Goal: Book appointment/travel/reservation

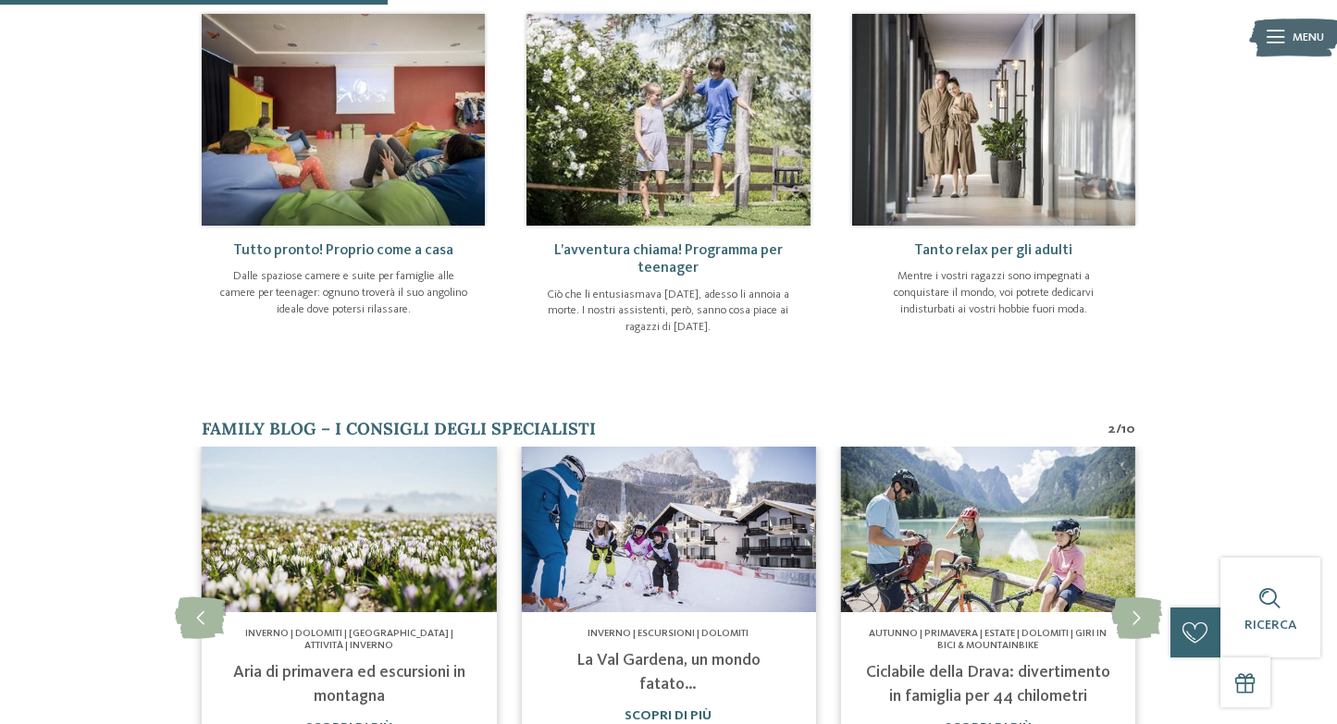
scroll to position [778, 0]
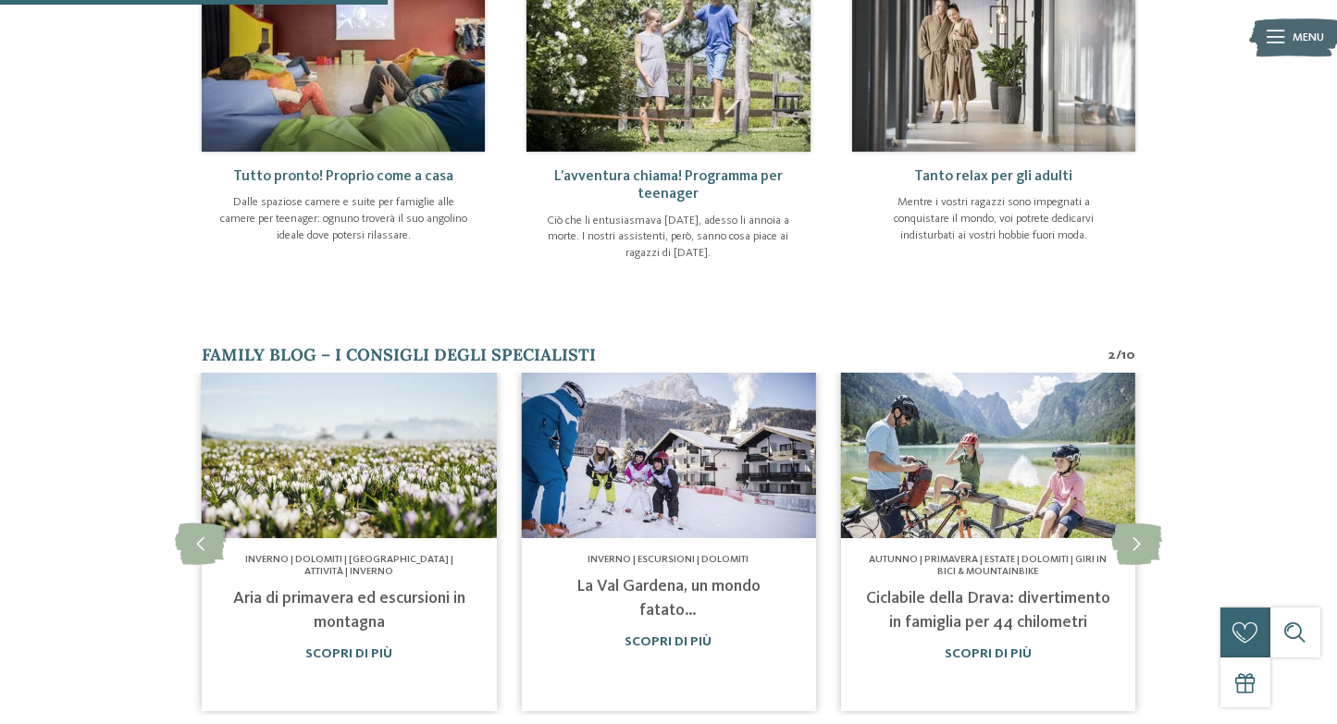
click at [702, 111] on img at bounding box center [667, 46] width 283 height 212
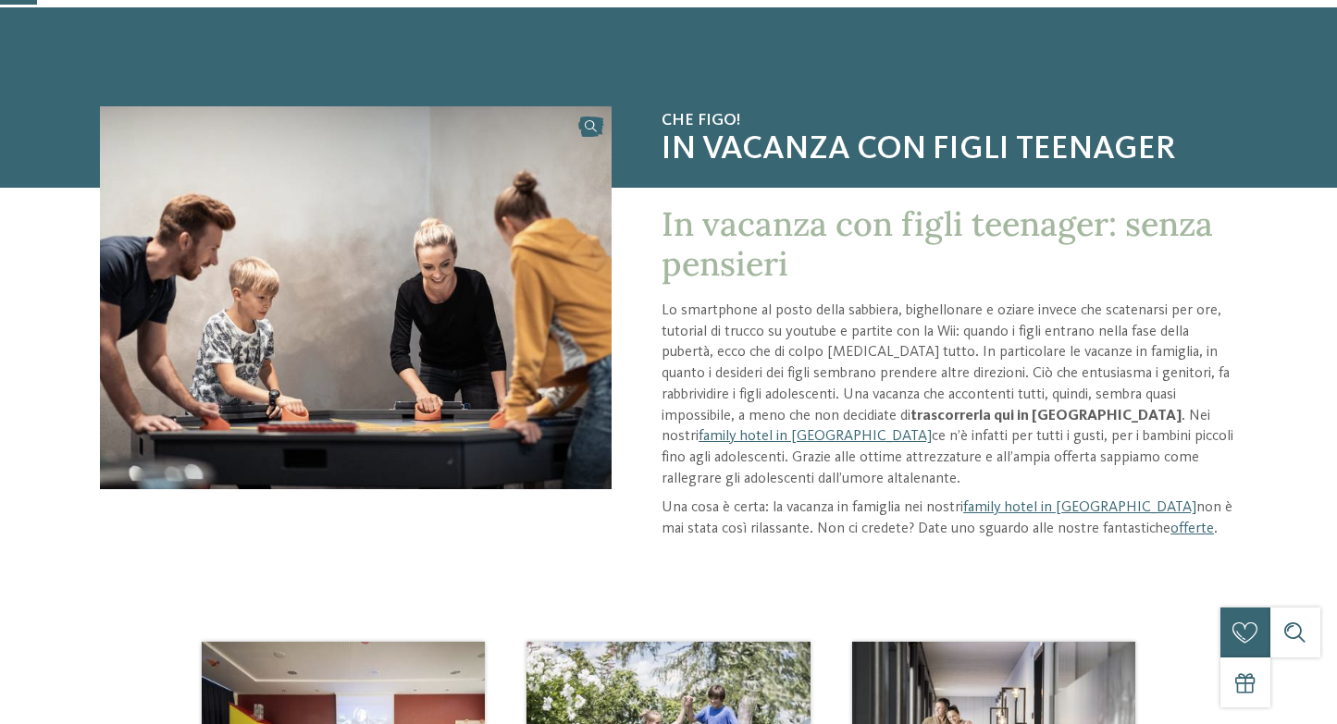
scroll to position [77, 0]
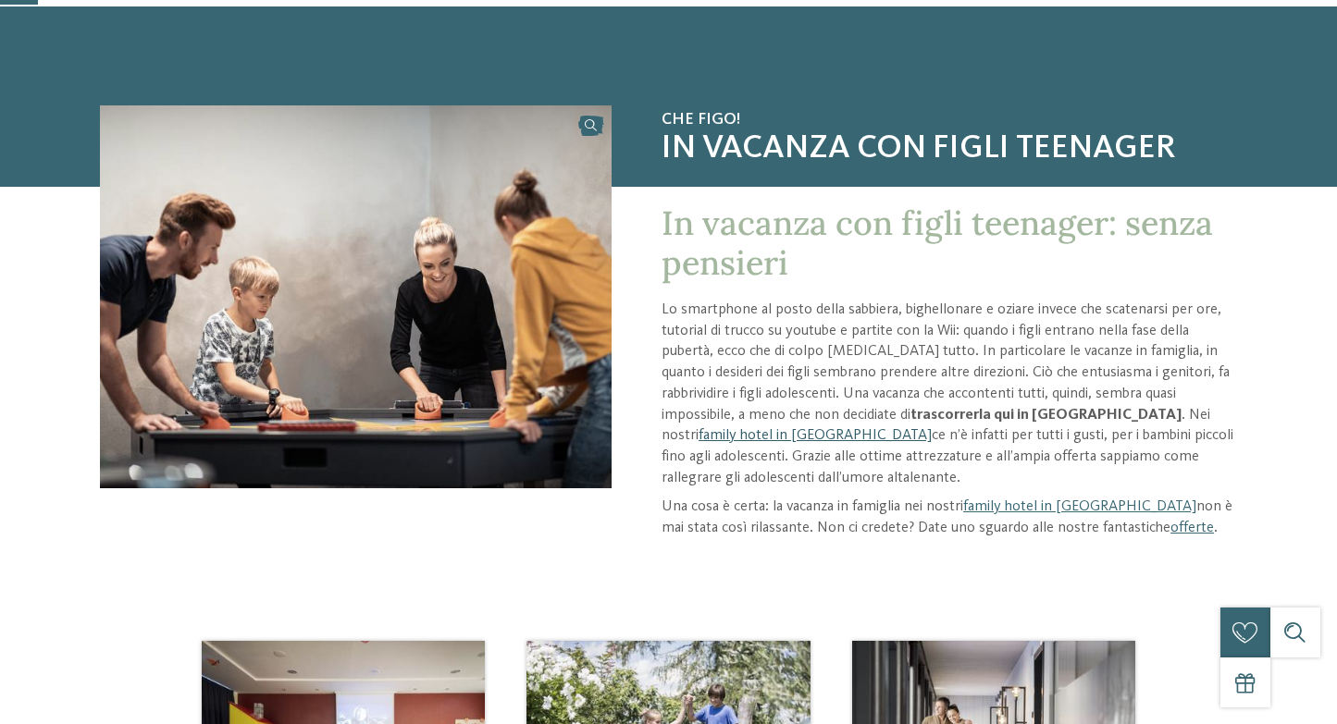
click at [732, 436] on link "family hotel in Alto Adige" at bounding box center [815, 435] width 233 height 15
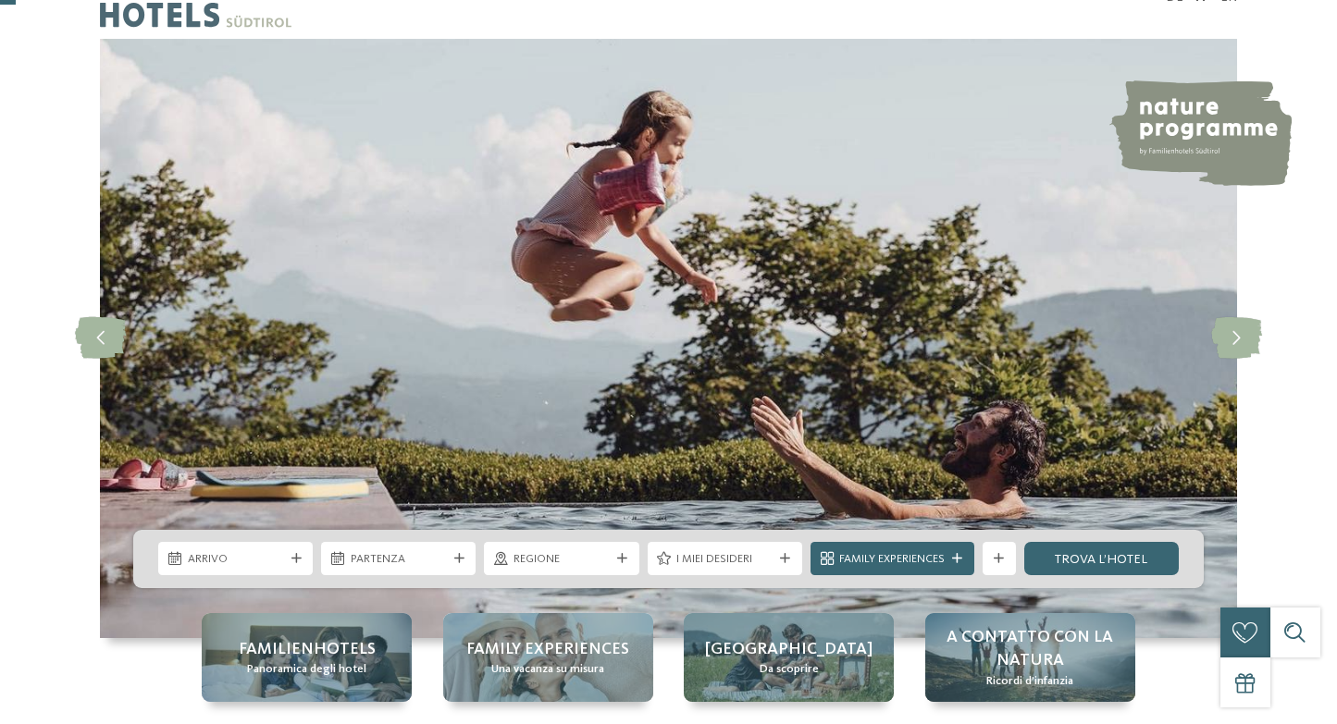
scroll to position [179, 0]
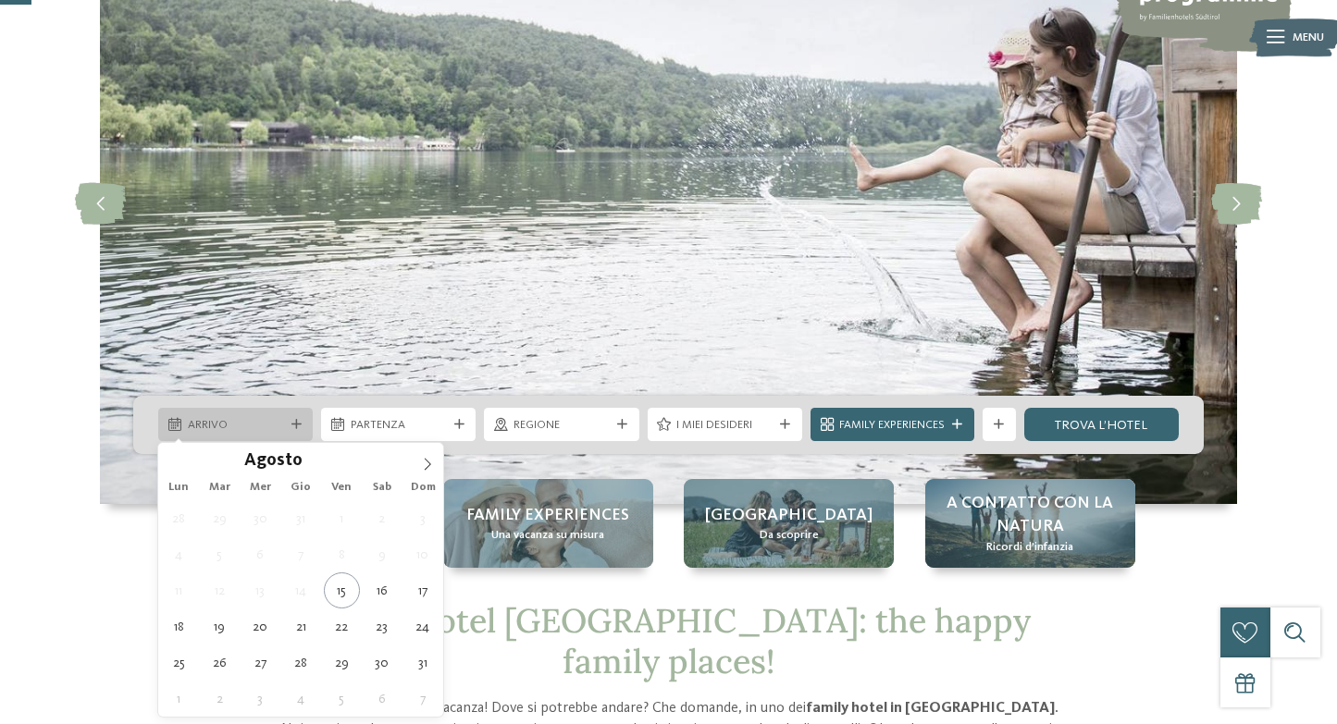
click at [246, 432] on span "Arrivo" at bounding box center [236, 425] width 96 height 17
type div "23.08.2025"
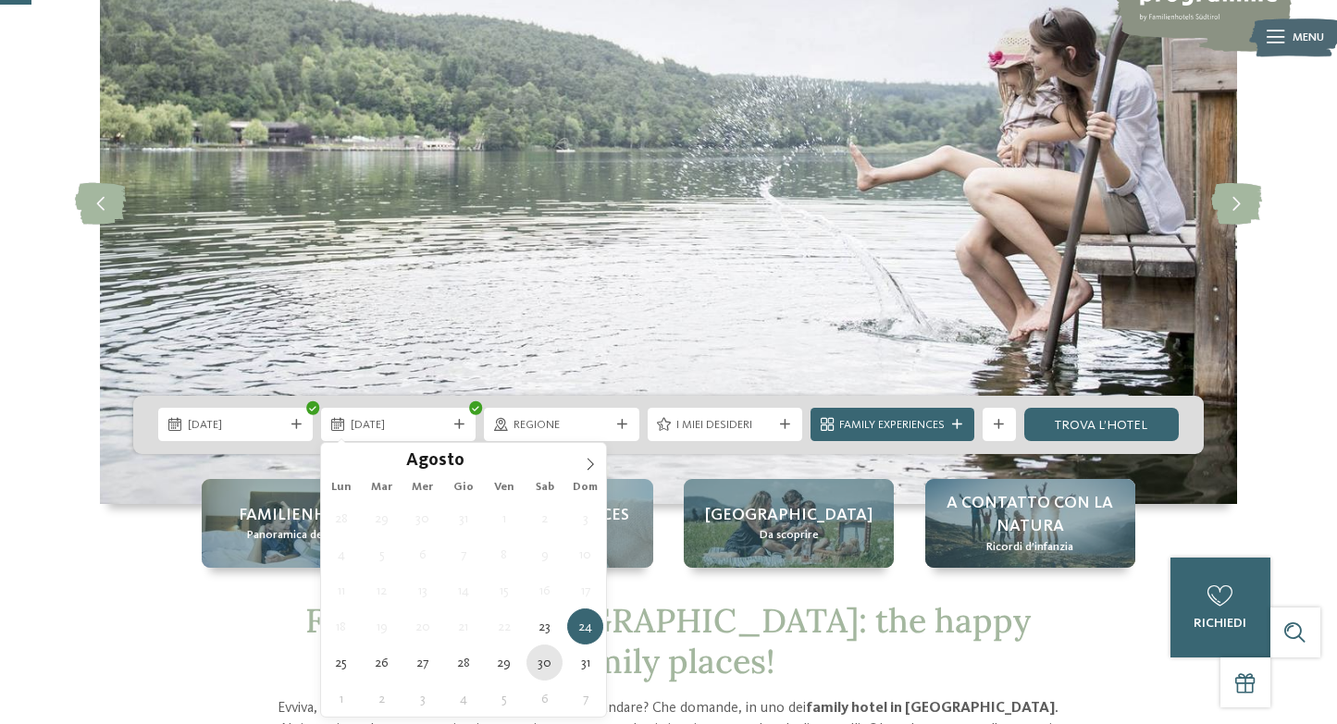
type div "30.08.2025"
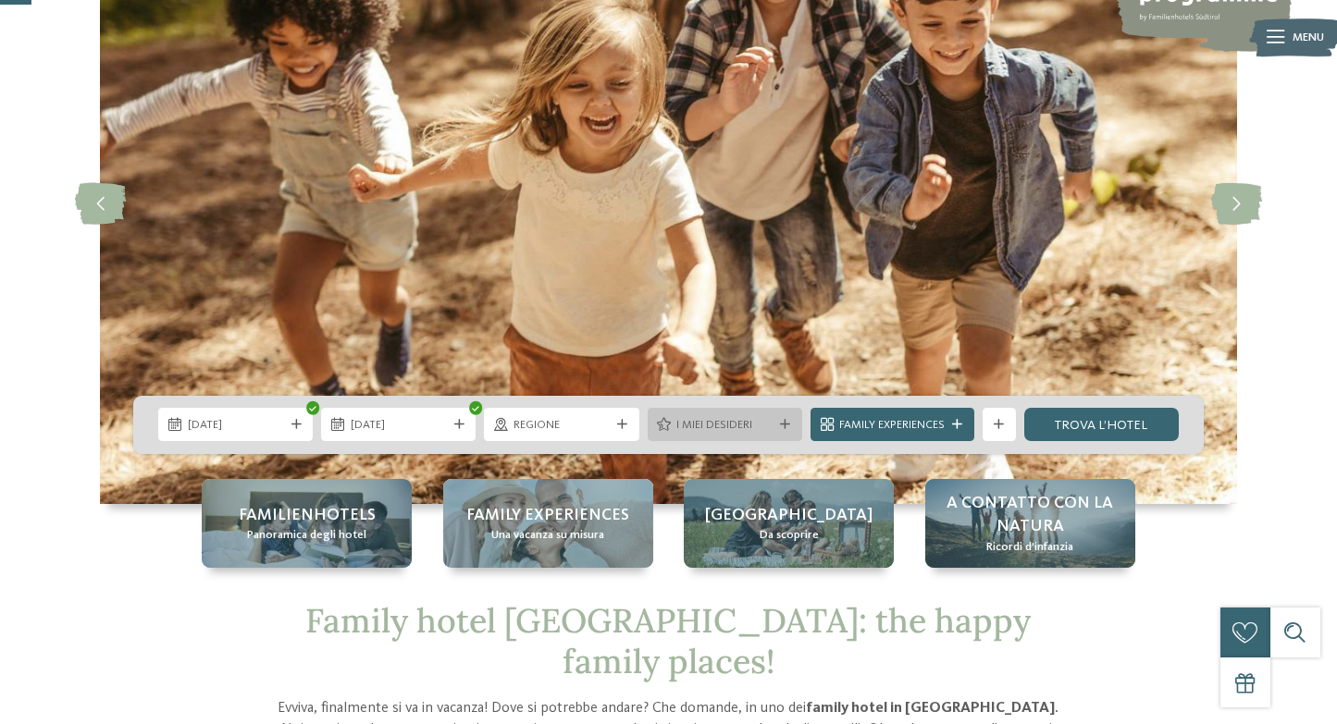
click at [736, 429] on span "I miei desideri" at bounding box center [724, 425] width 96 height 17
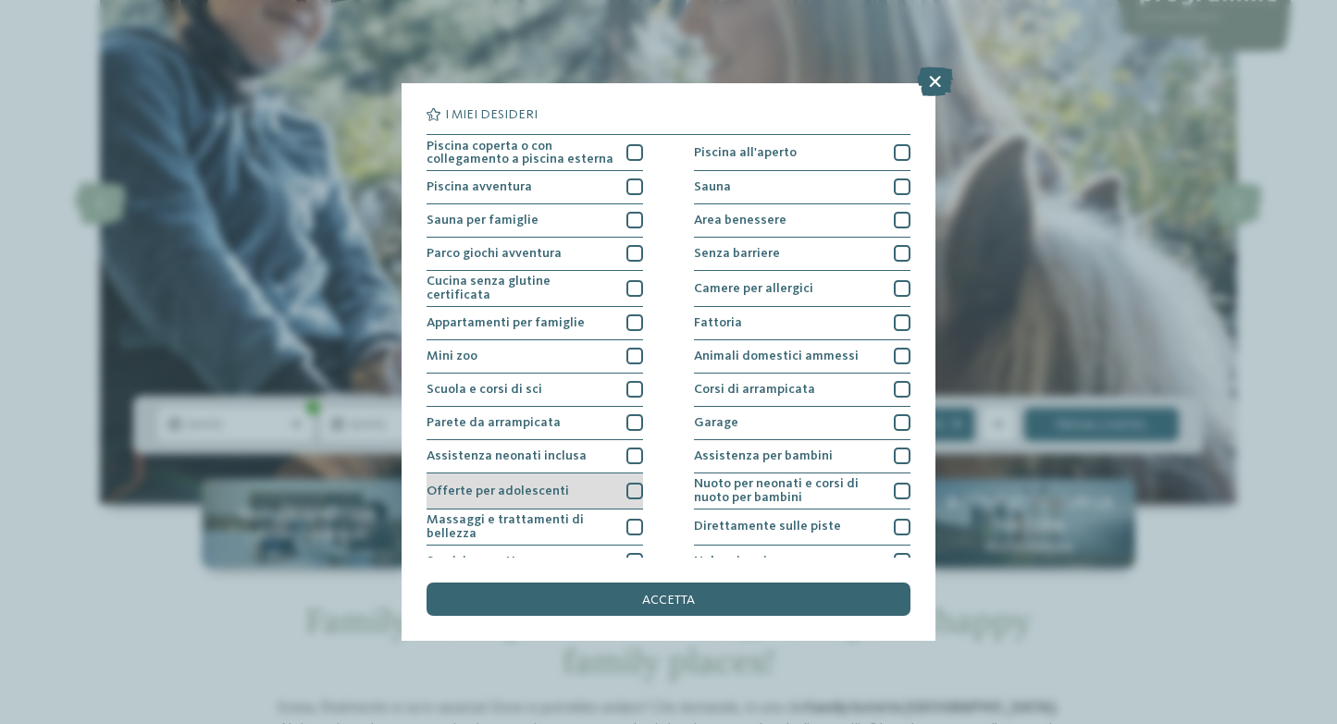
click at [637, 491] on div at bounding box center [634, 491] width 17 height 17
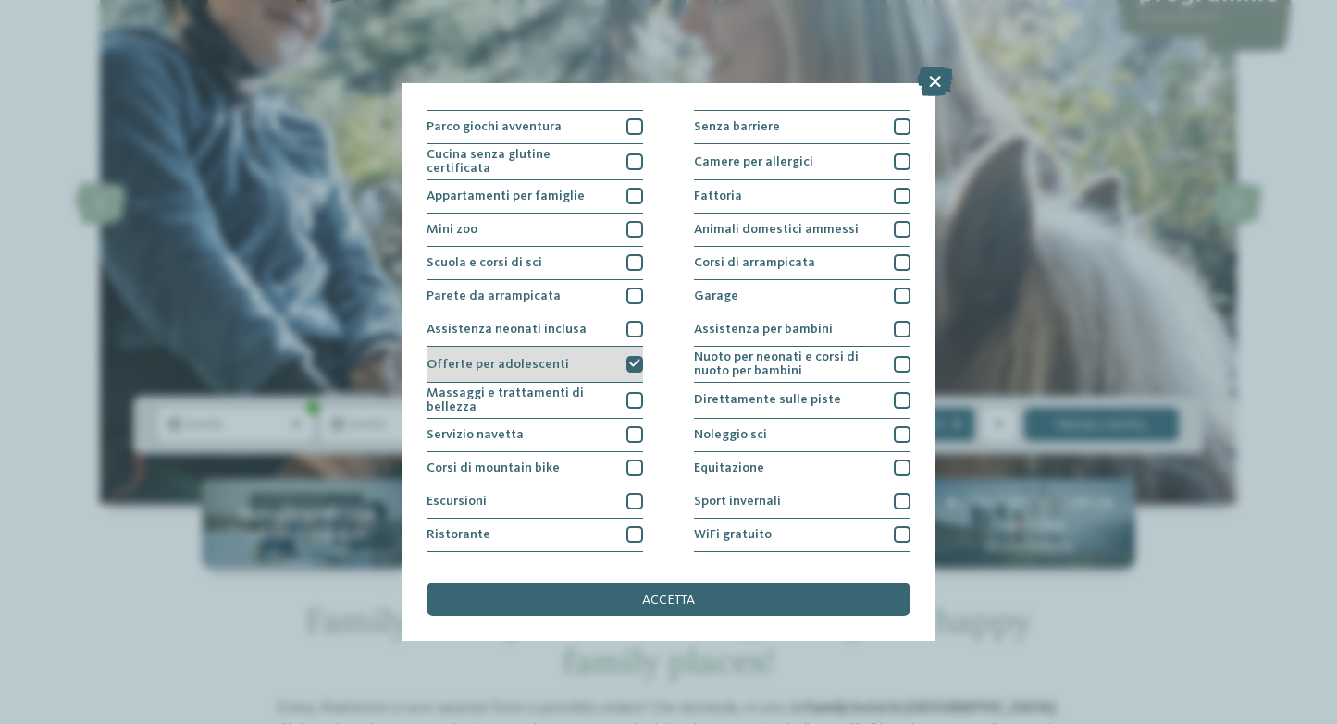
scroll to position [152, 0]
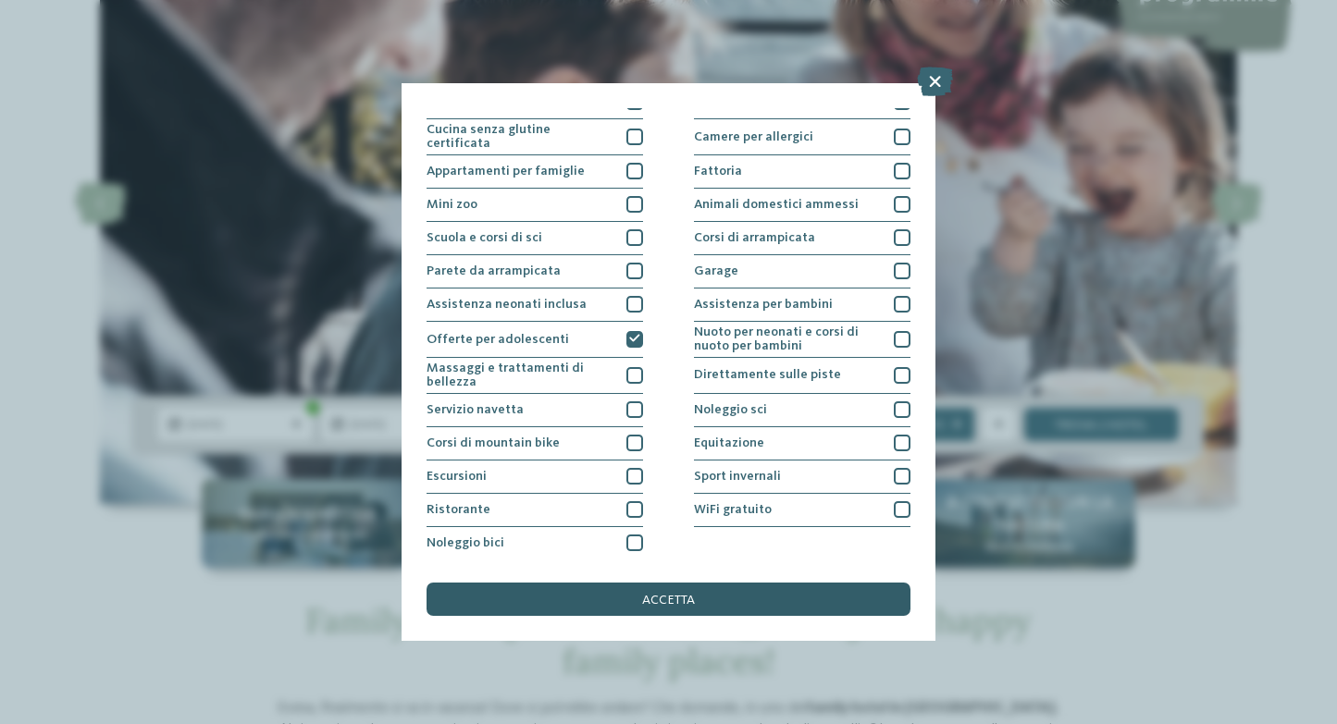
click at [616, 592] on div "accetta" at bounding box center [668, 599] width 483 height 33
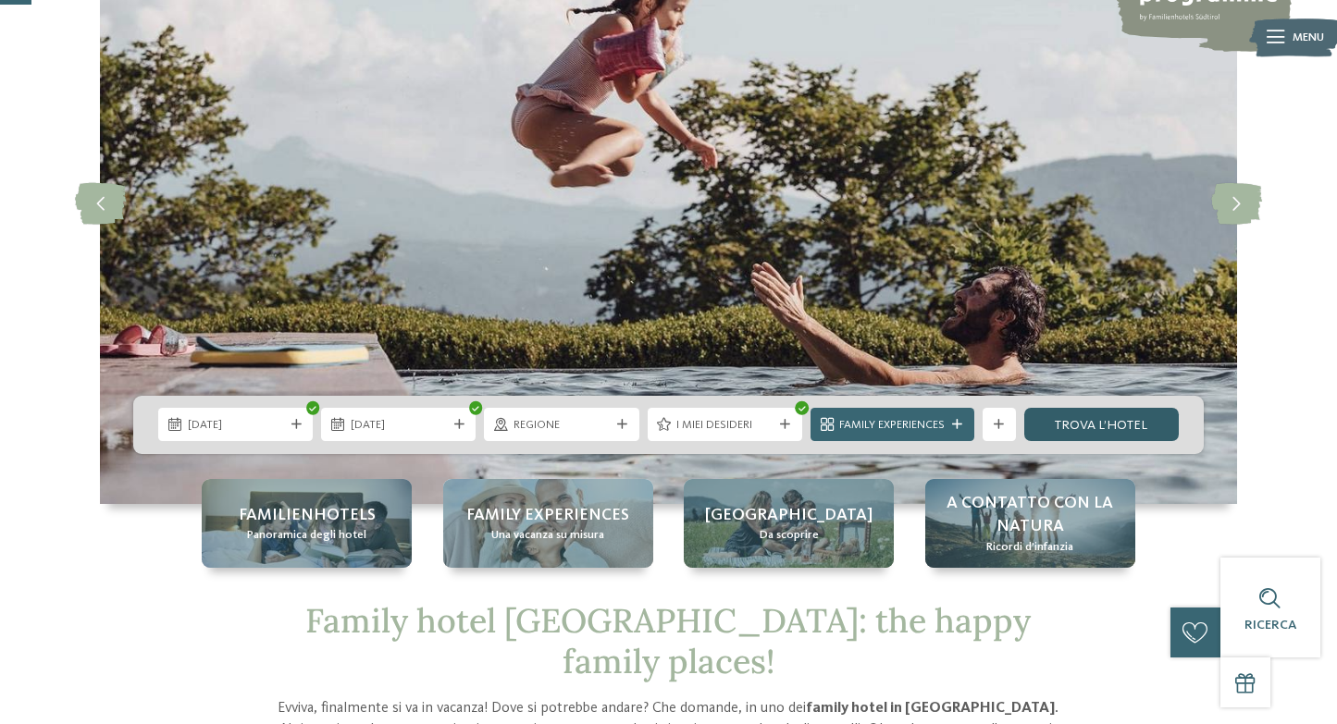
click at [1103, 428] on link "trova l’hotel" at bounding box center [1101, 424] width 155 height 33
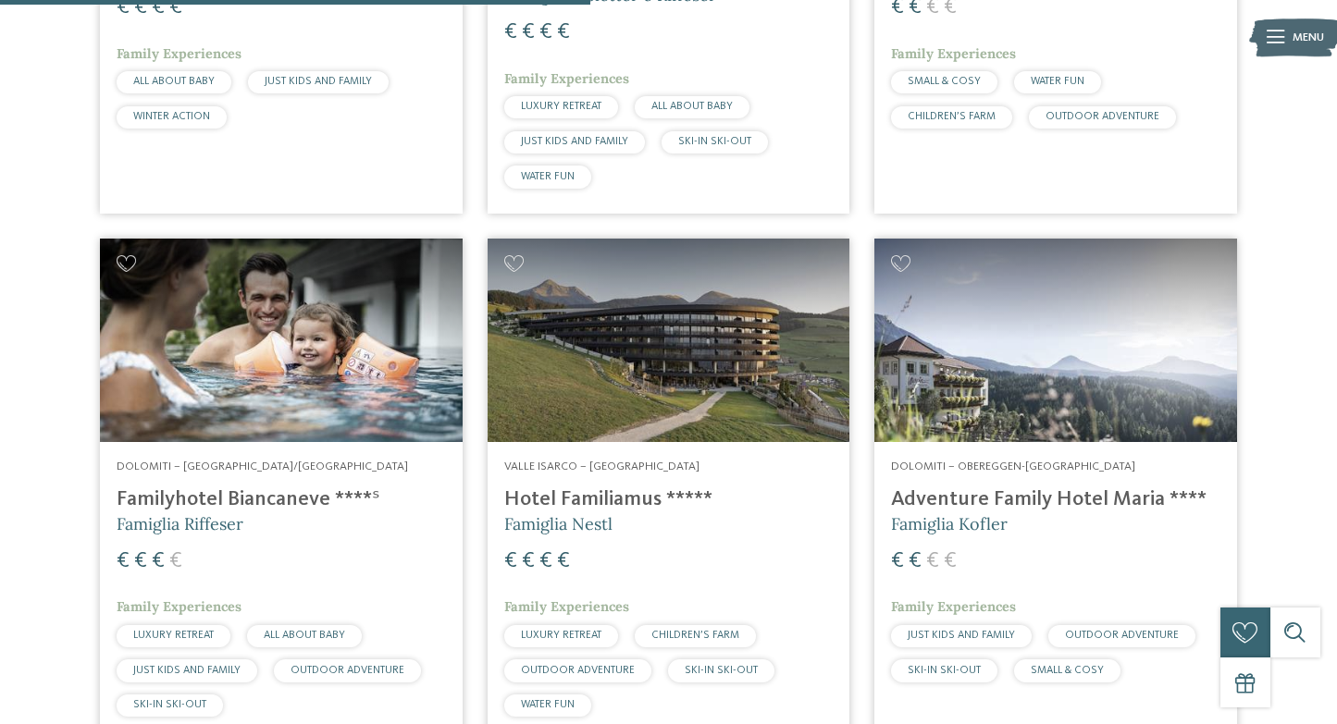
scroll to position [1557, 0]
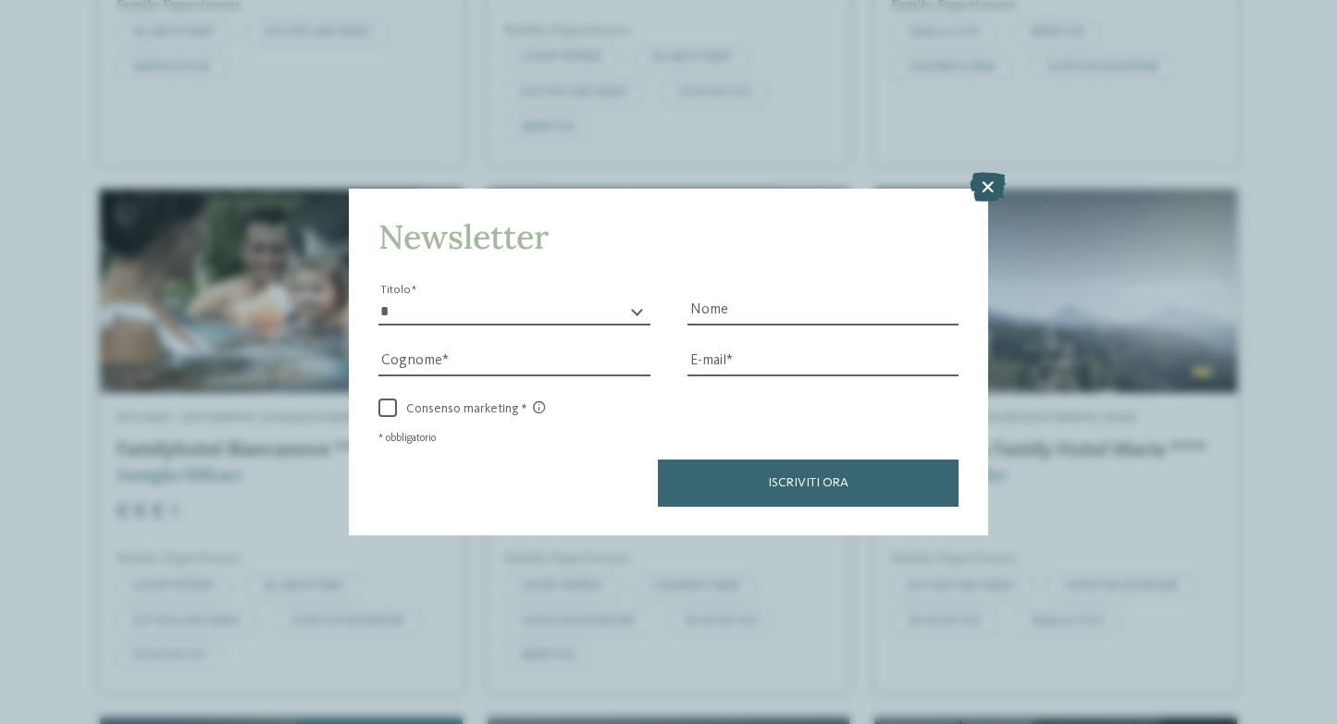
click at [981, 192] on icon at bounding box center [988, 187] width 36 height 30
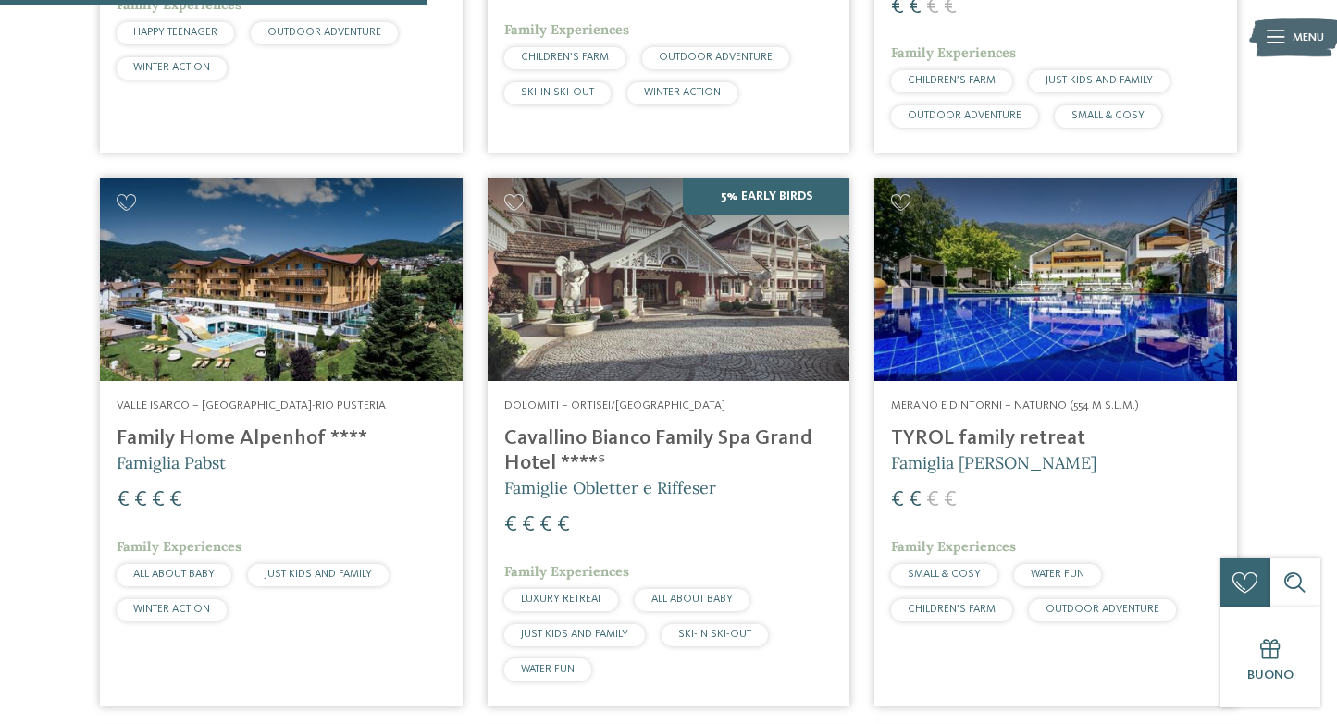
scroll to position [762, 0]
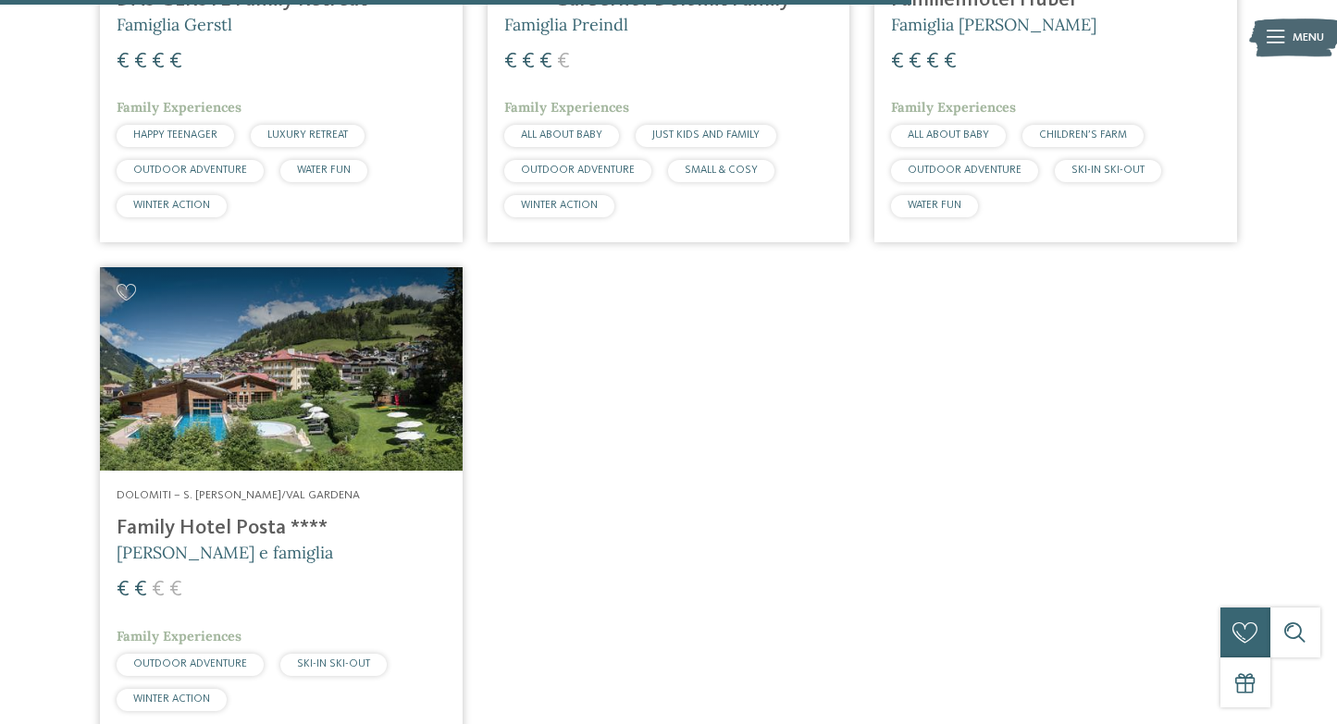
scroll to position [2573, 0]
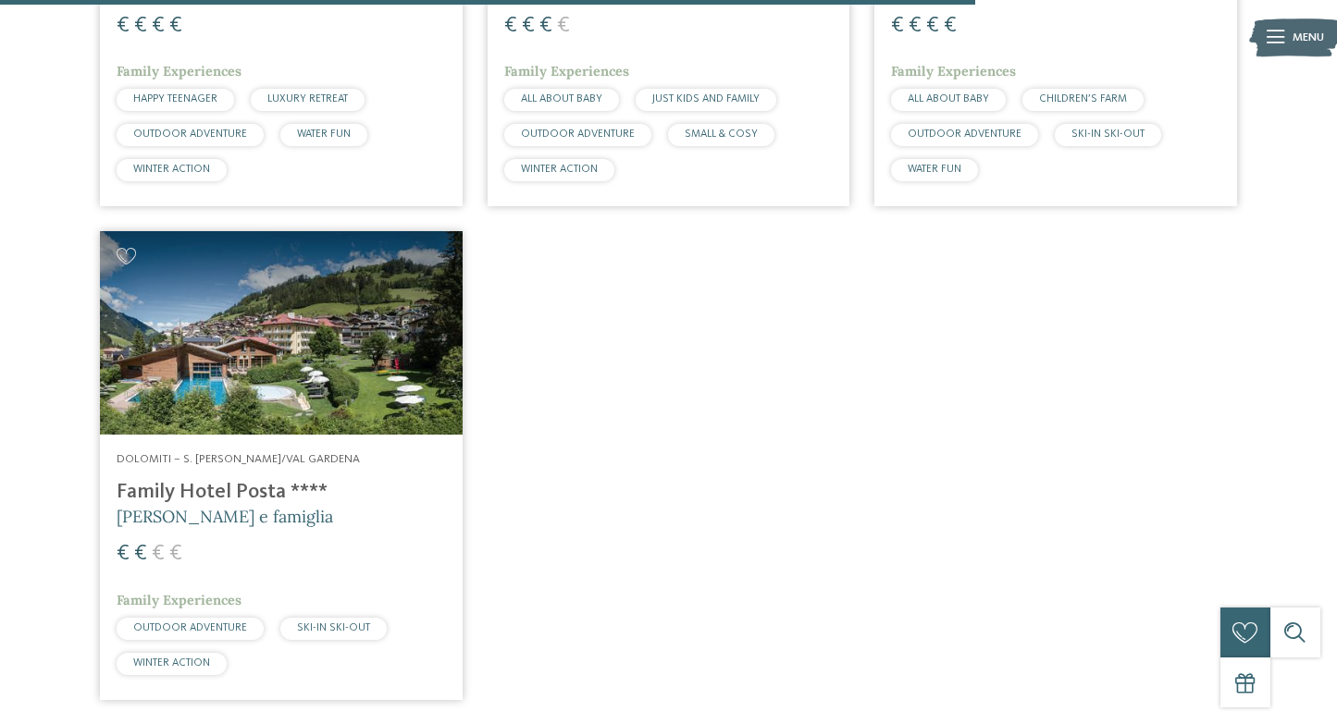
click at [293, 362] on img at bounding box center [281, 333] width 363 height 204
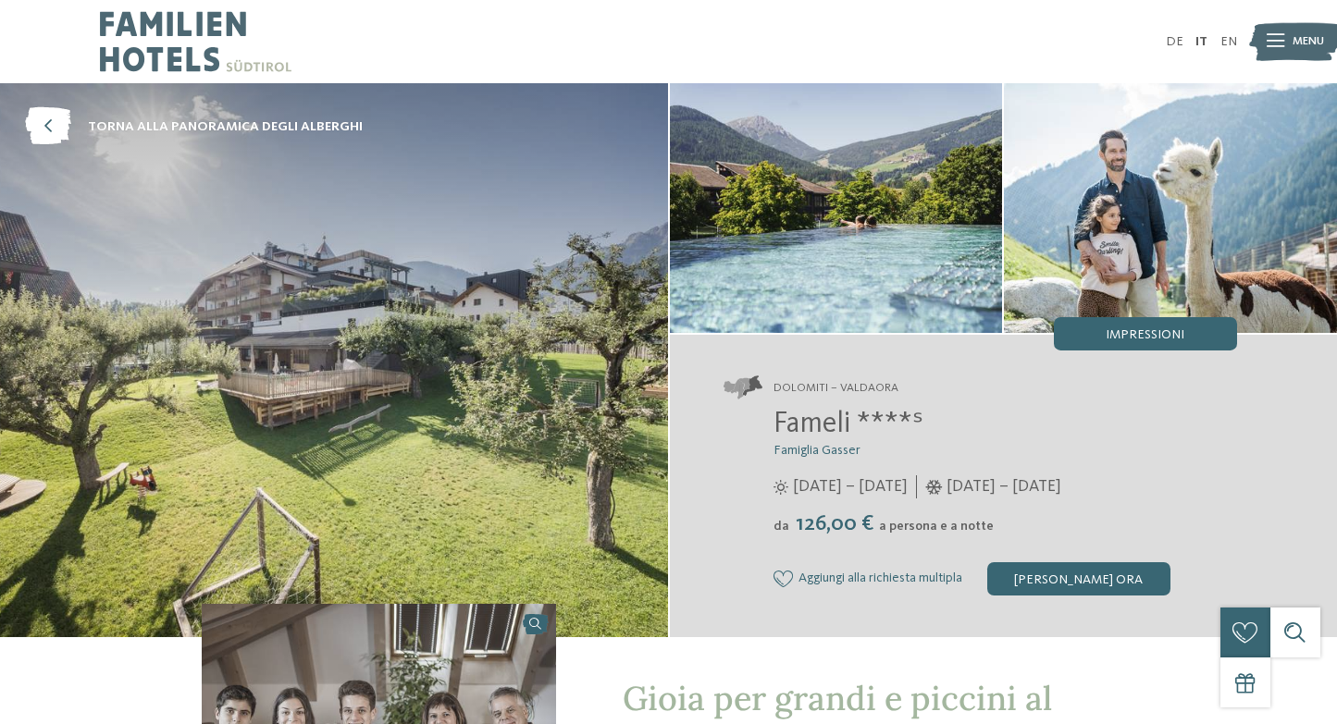
click at [338, 391] on img at bounding box center [334, 360] width 668 height 554
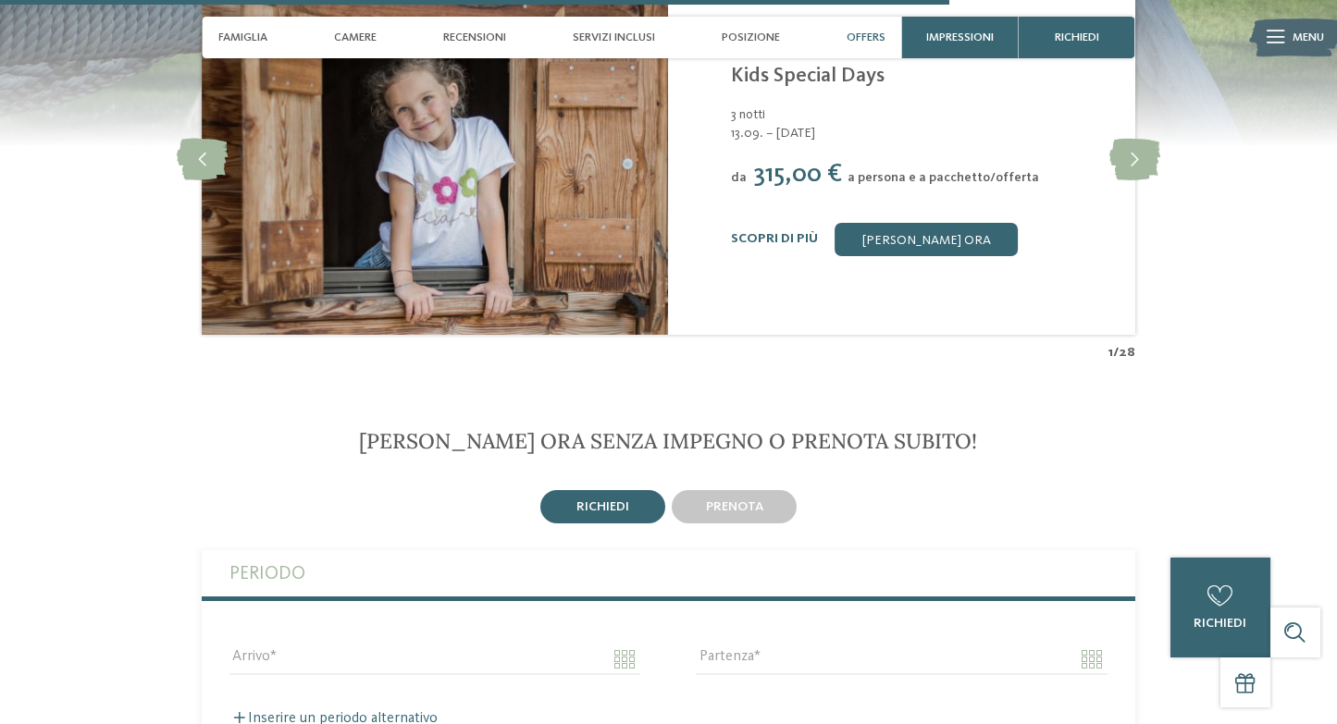
scroll to position [2874, 0]
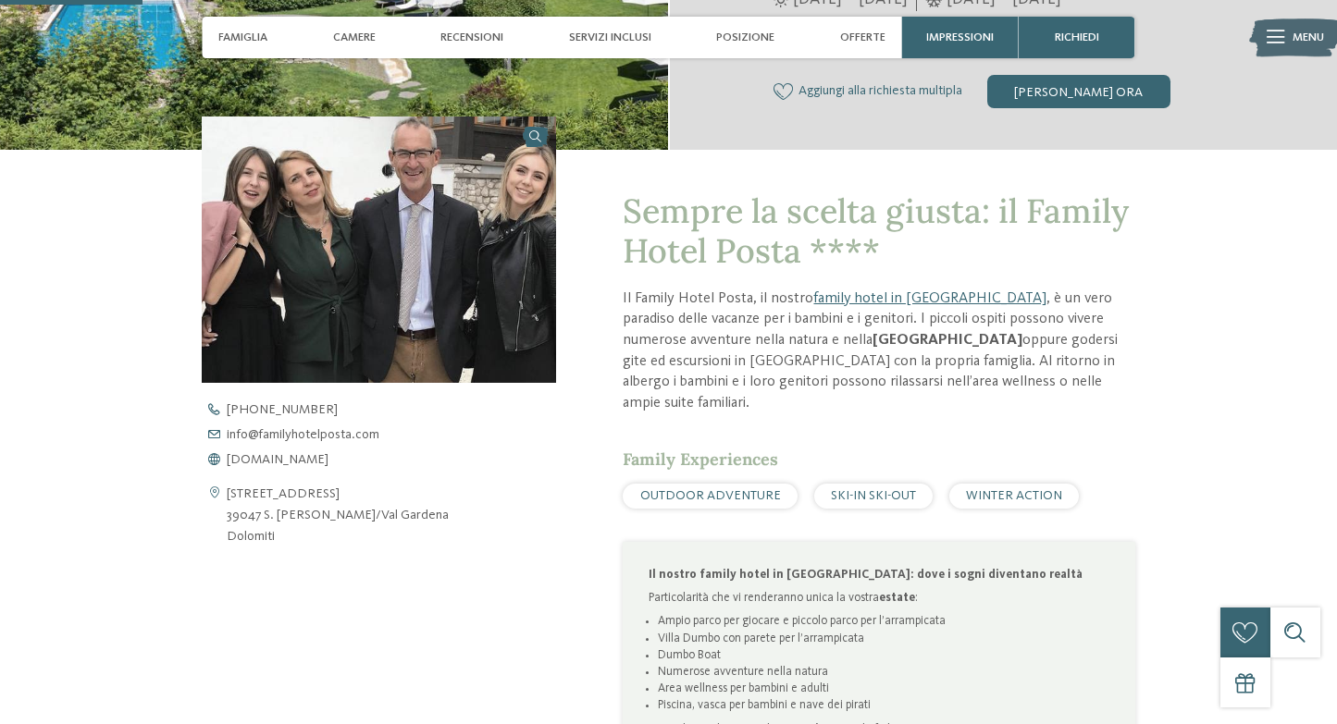
scroll to position [475, 0]
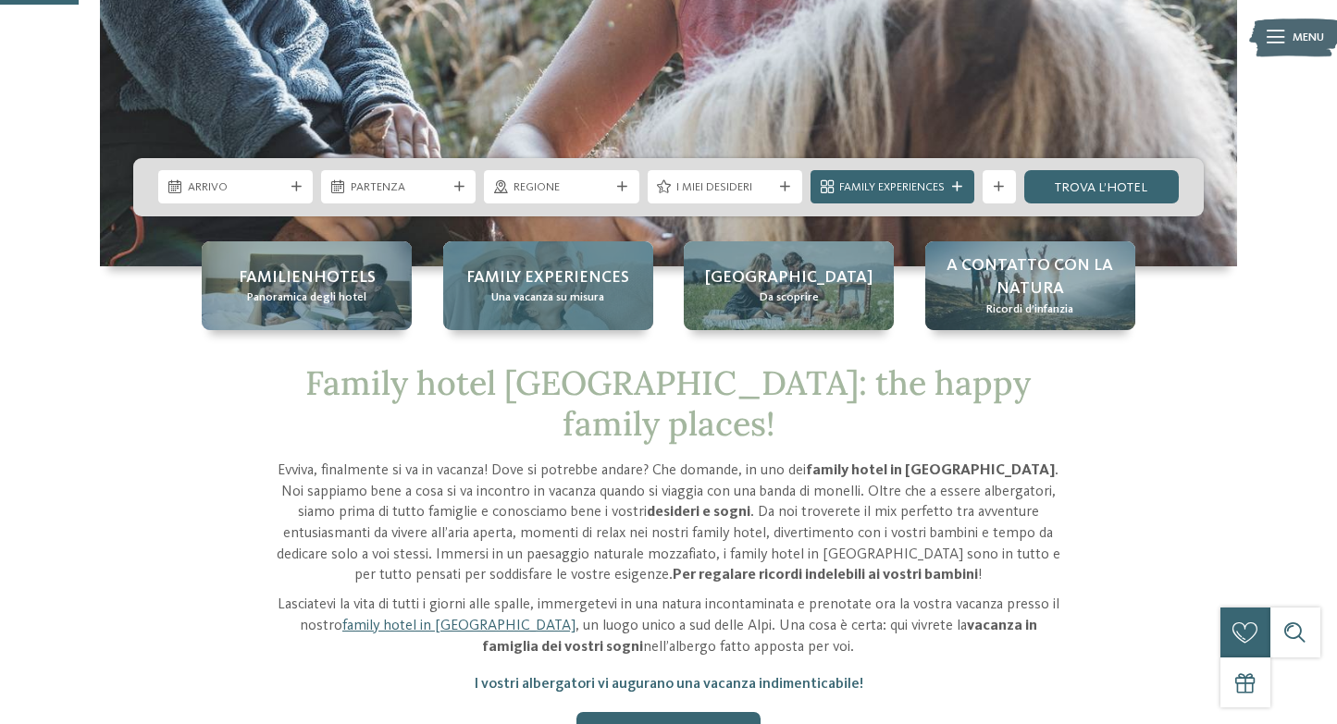
click at [519, 286] on span "Family experiences" at bounding box center [547, 277] width 163 height 23
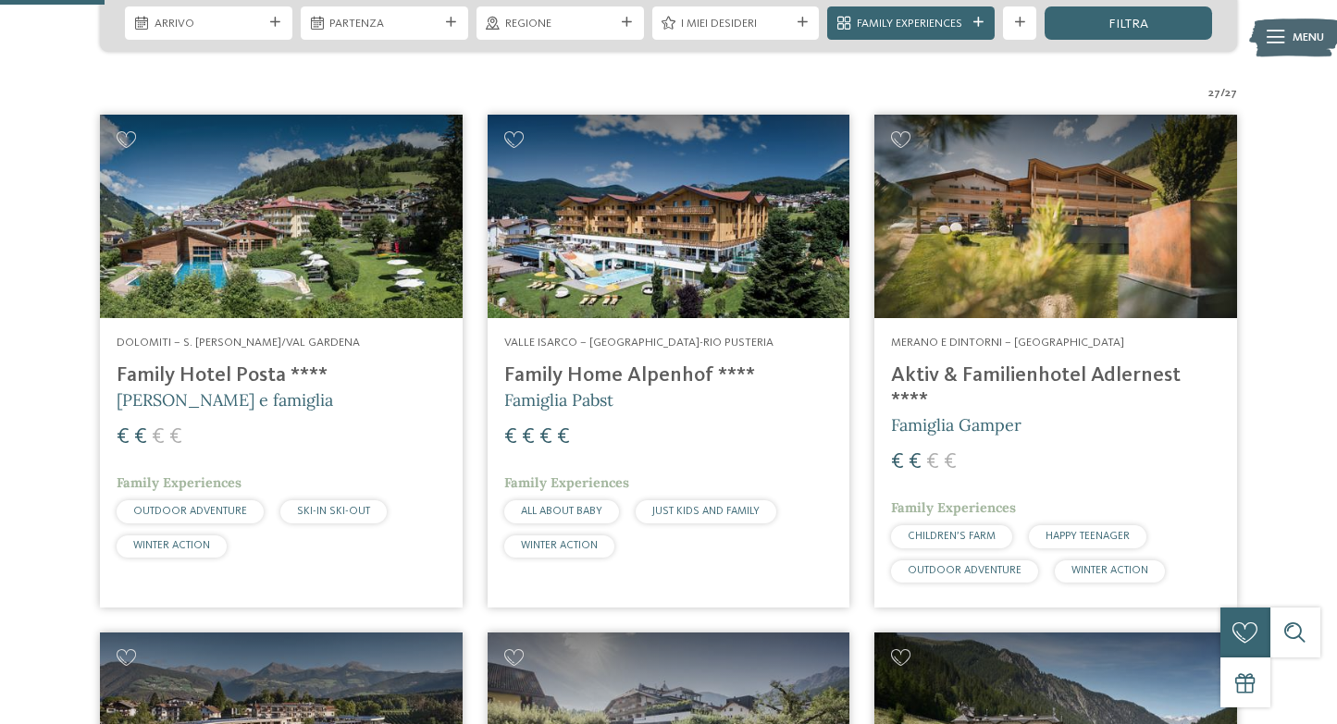
click at [668, 376] on h4 "Family Home Alpenhof ****" at bounding box center [668, 376] width 329 height 25
